Goal: Information Seeking & Learning: Learn about a topic

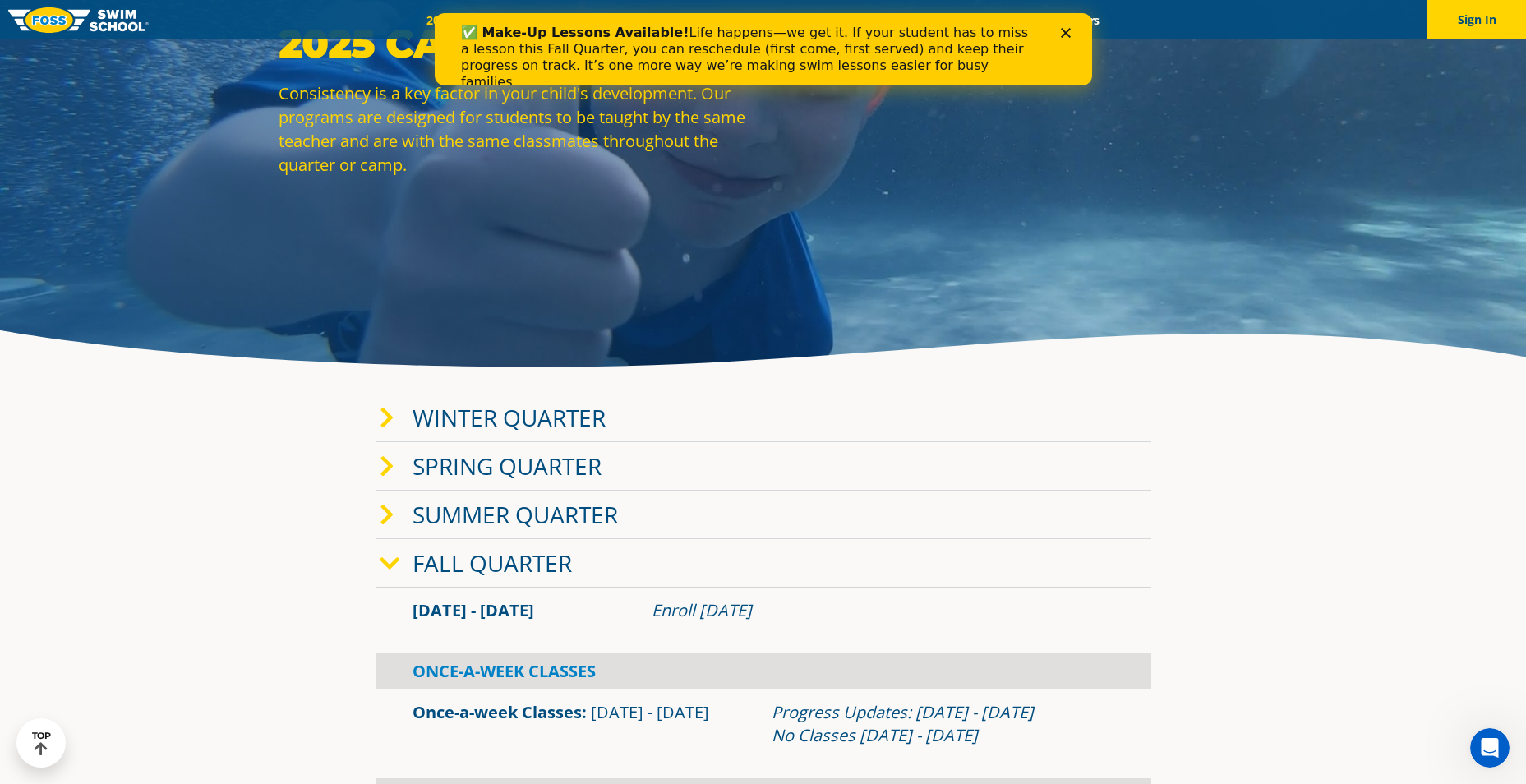
click at [467, 551] on link "Fall Quarter" at bounding box center [492, 563] width 159 height 31
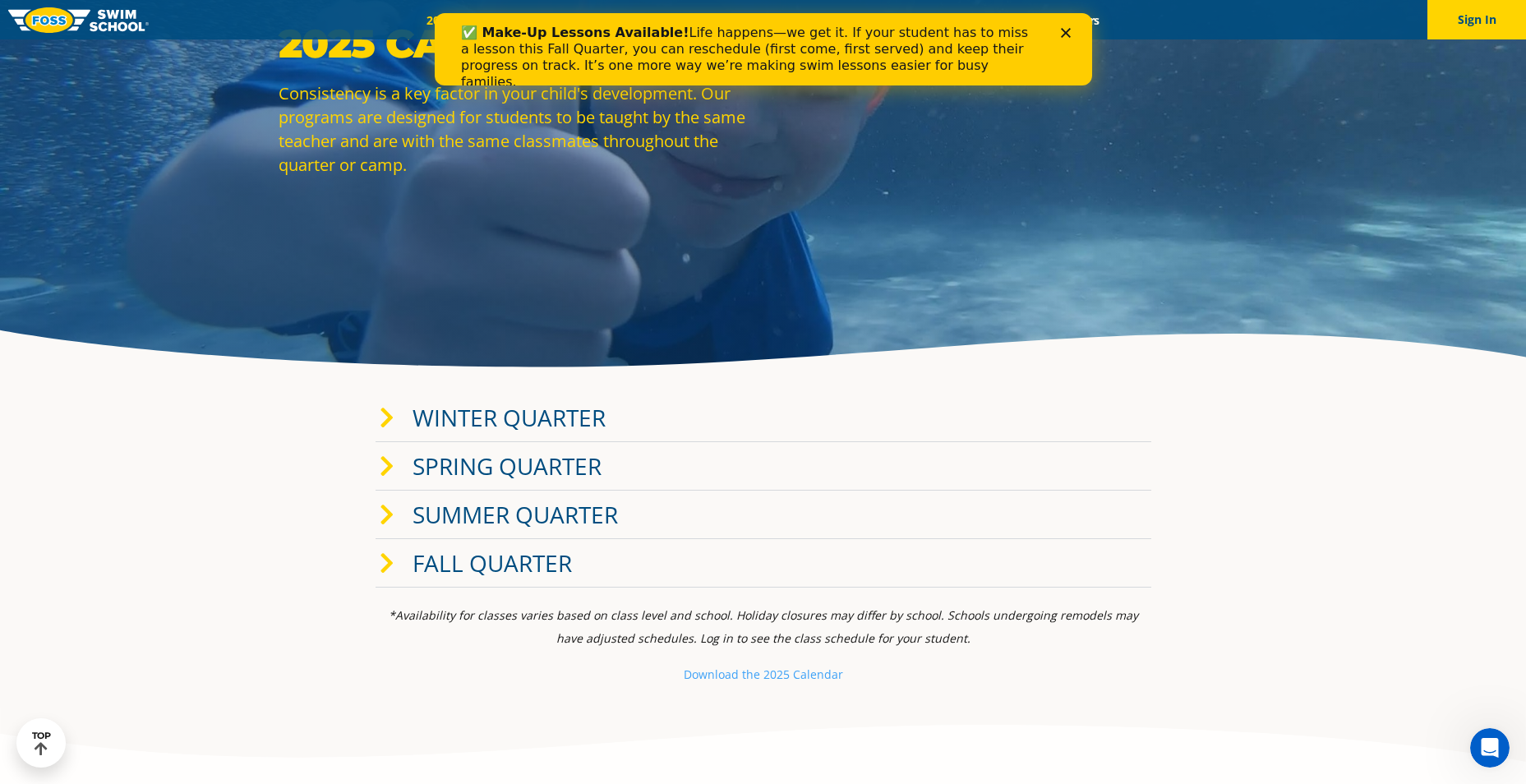
click at [491, 555] on link "Fall Quarter" at bounding box center [492, 563] width 159 height 31
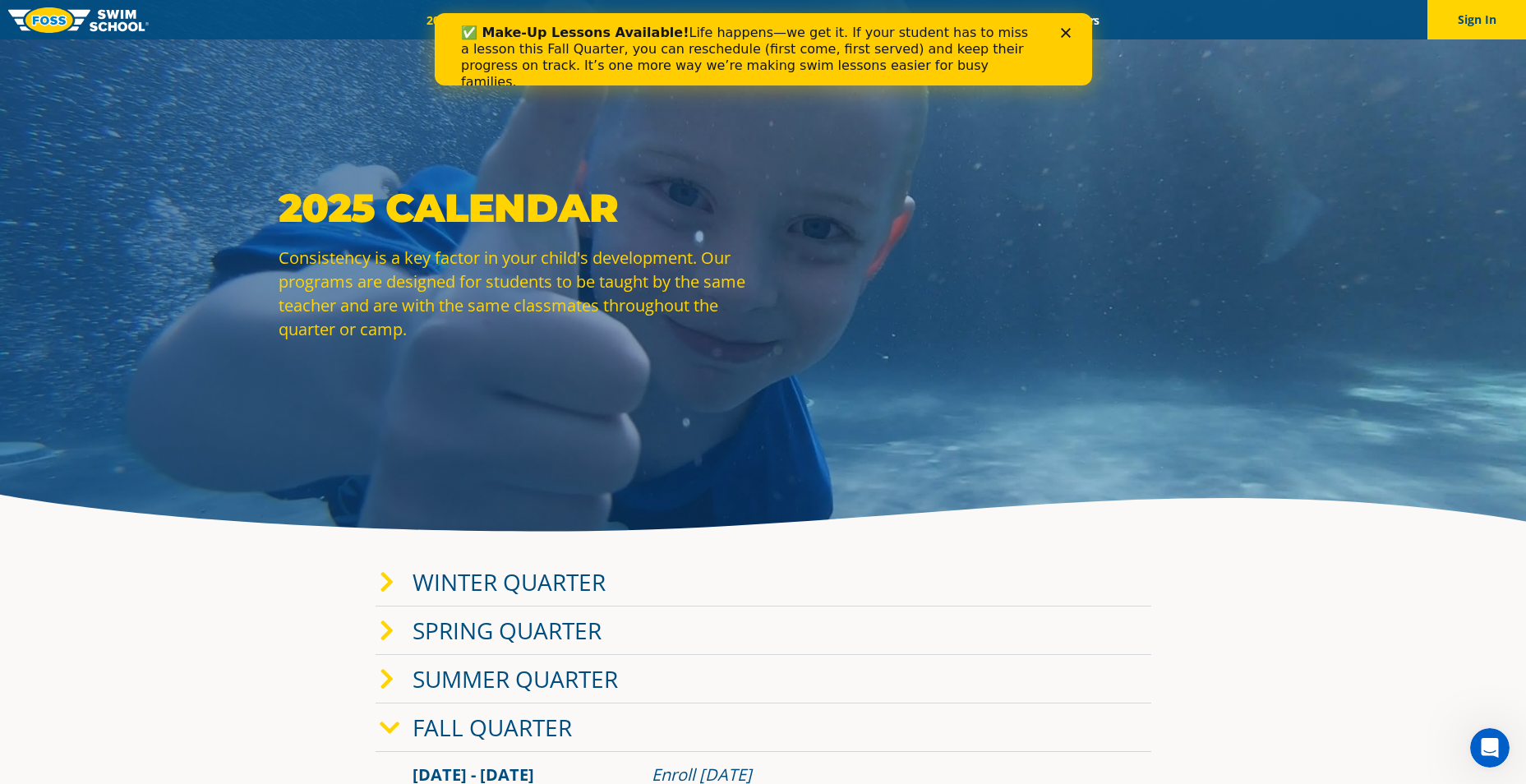
click at [1066, 29] on icon "Close" at bounding box center [1065, 33] width 10 height 10
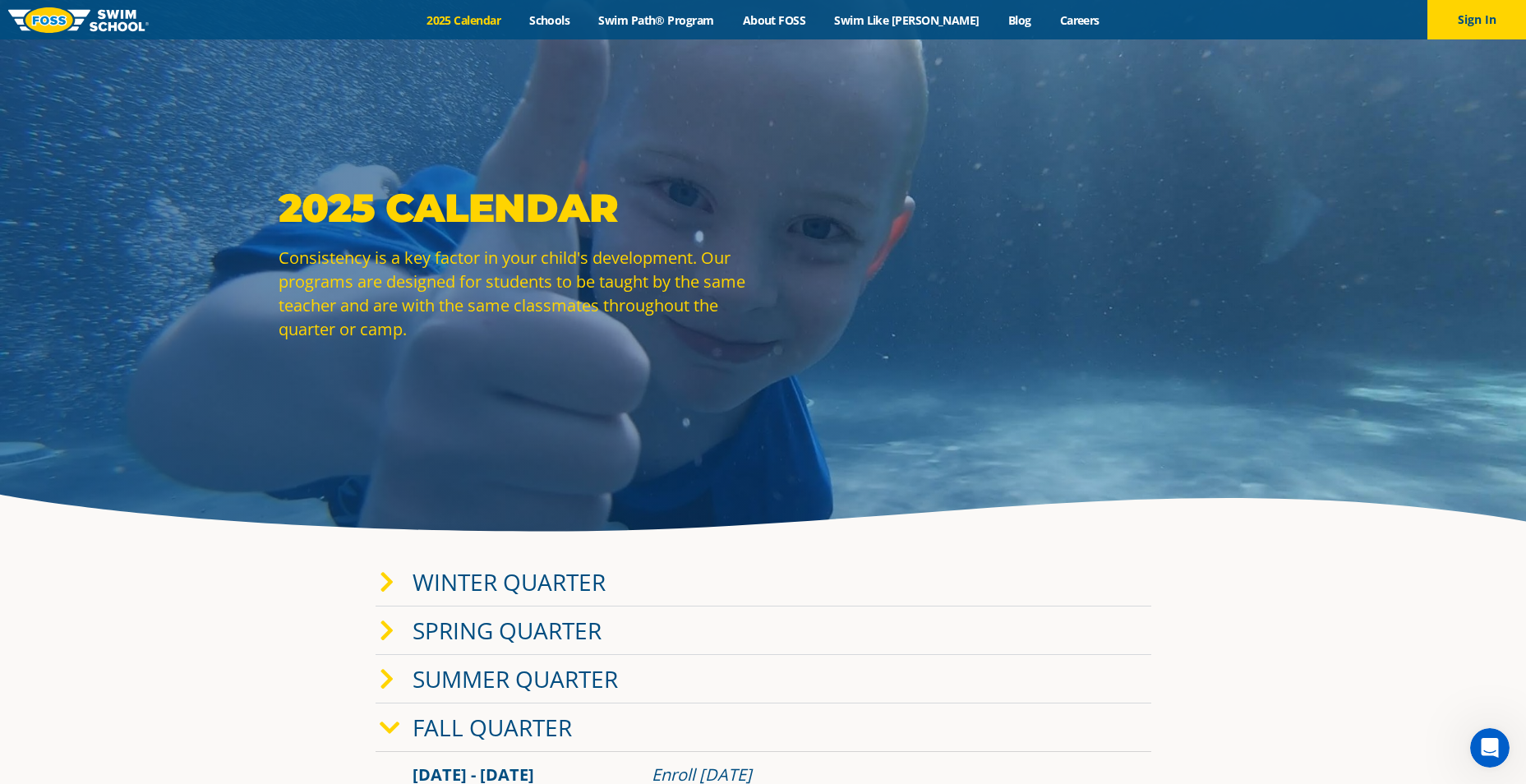
click at [88, 12] on img at bounding box center [79, 20] width 141 height 26
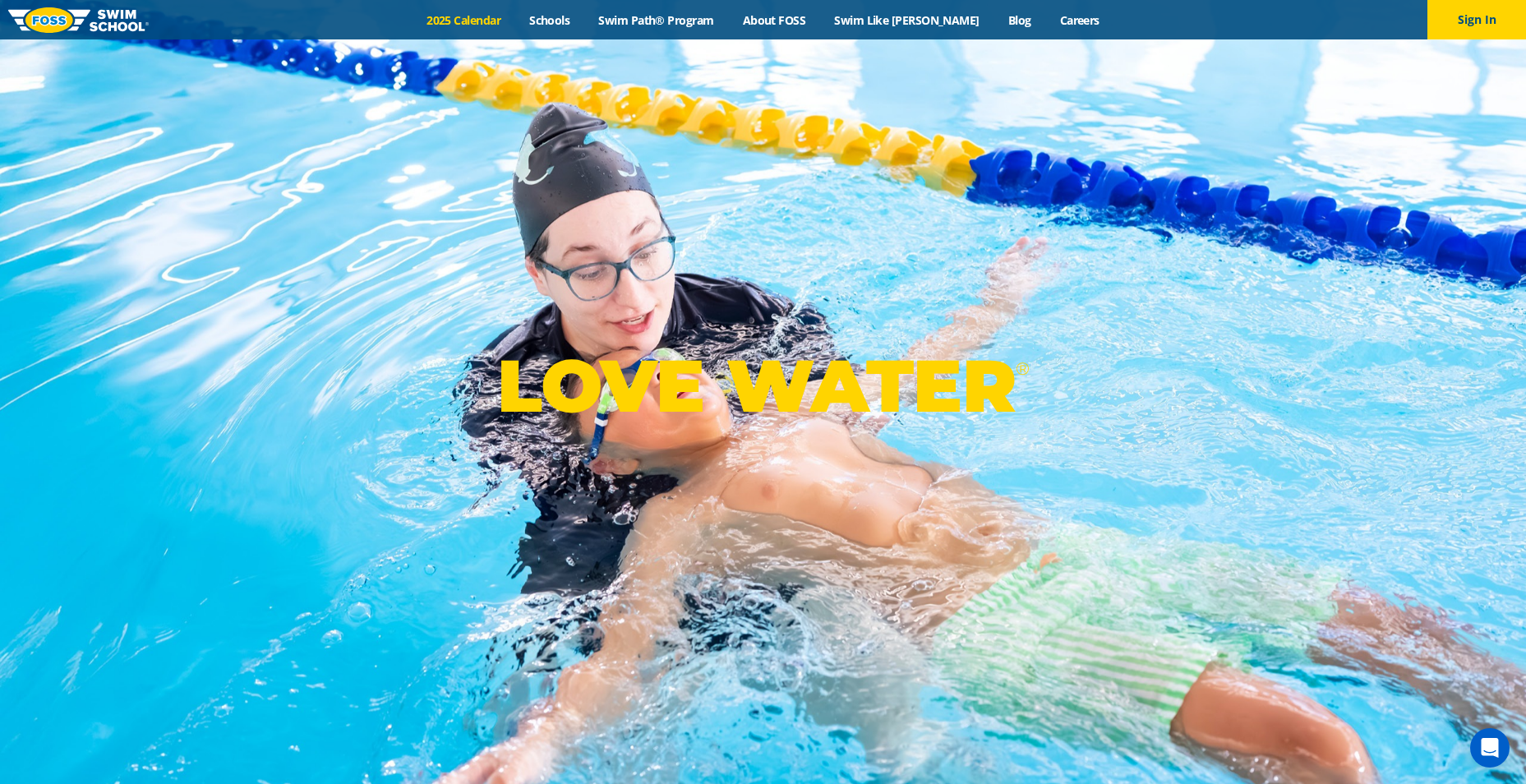
click at [516, 27] on link "2025 Calendar" at bounding box center [464, 20] width 103 height 16
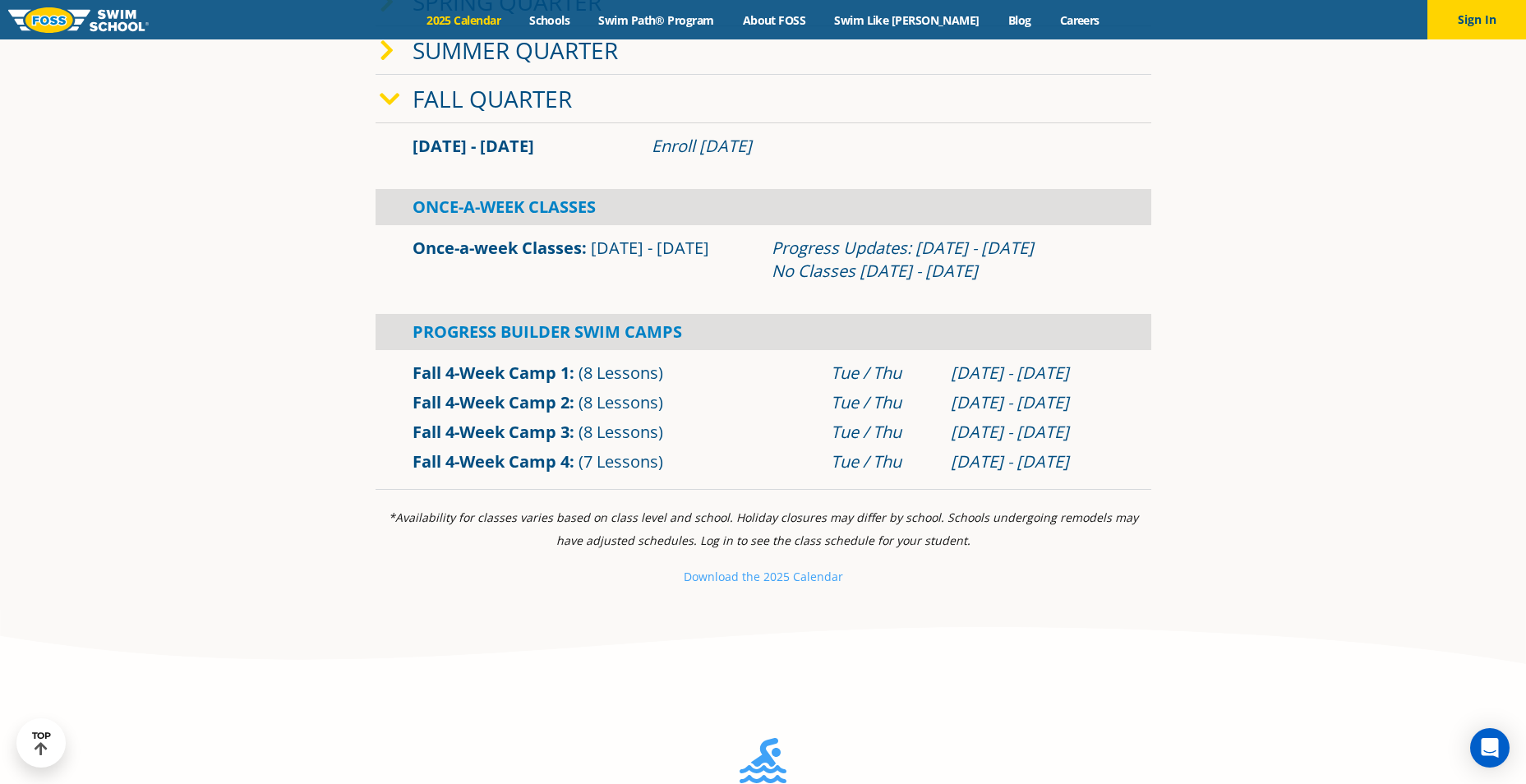
scroll to position [657, 0]
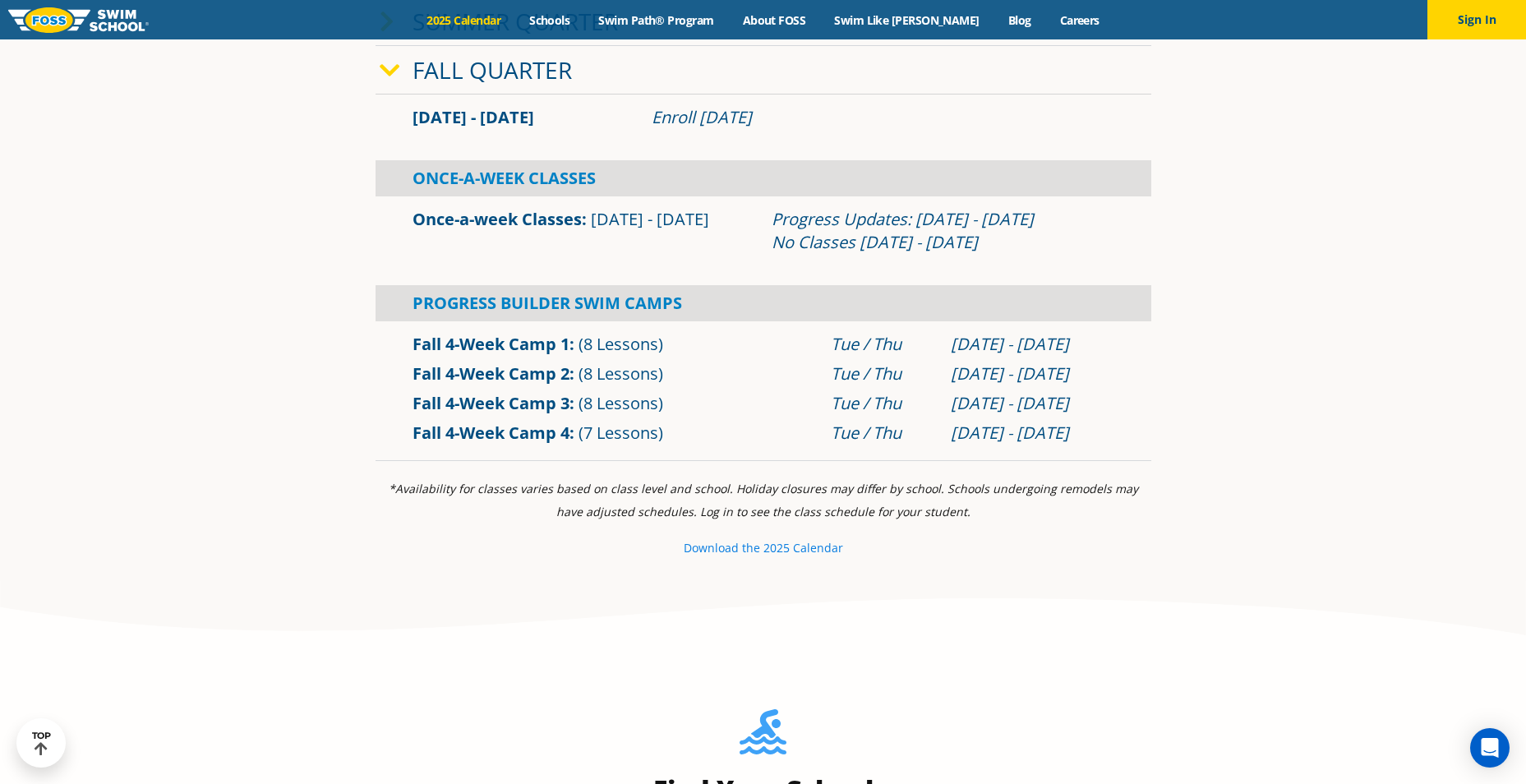
click at [770, 551] on small "e 2025 Calendar" at bounding box center [798, 547] width 90 height 16
